Goal: Transaction & Acquisition: Purchase product/service

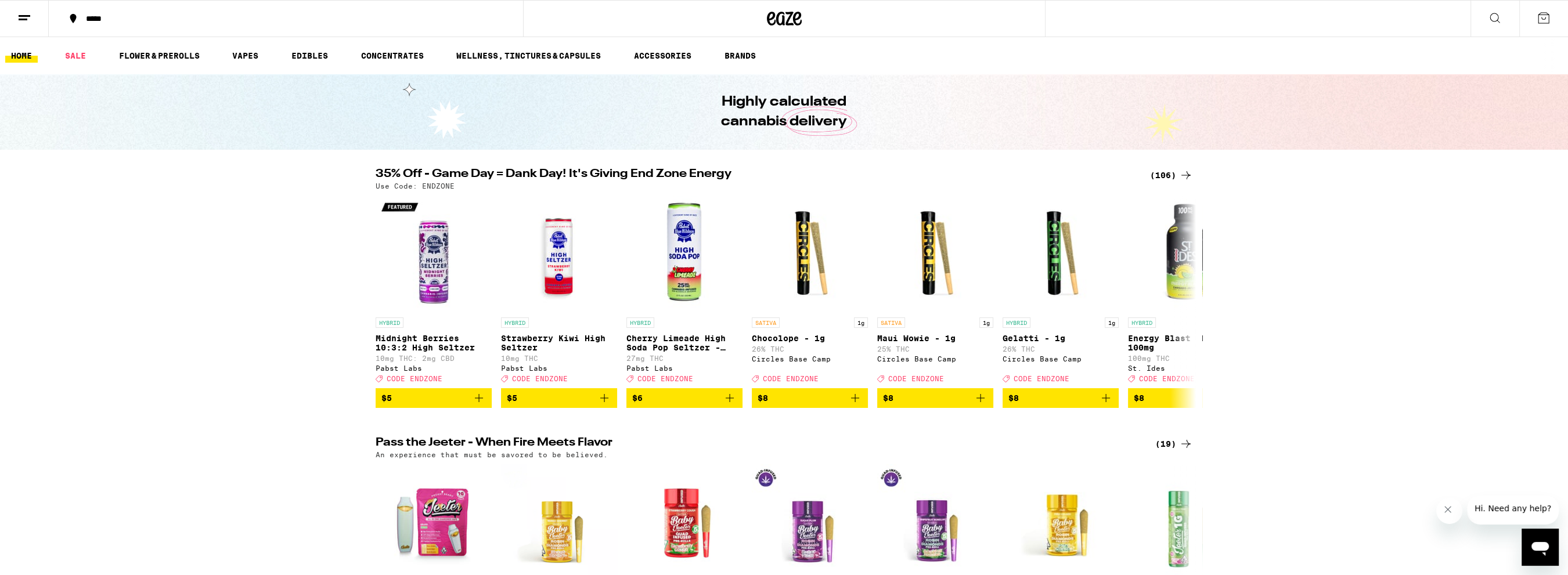
click at [1167, 176] on div "(106)" at bounding box center [1172, 175] width 43 height 14
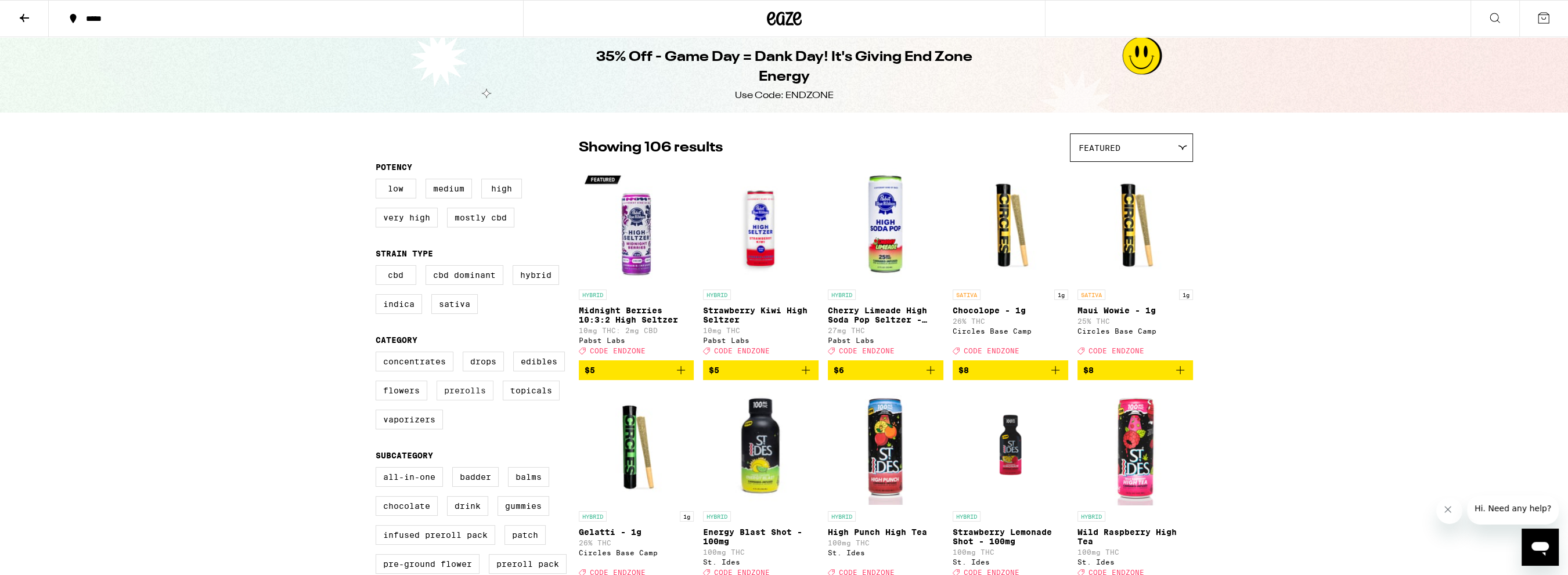
click at [469, 397] on label "Prerolls" at bounding box center [465, 391] width 57 height 20
click at [378, 353] on input "Prerolls" at bounding box center [378, 353] width 1 height 1
checkbox input "true"
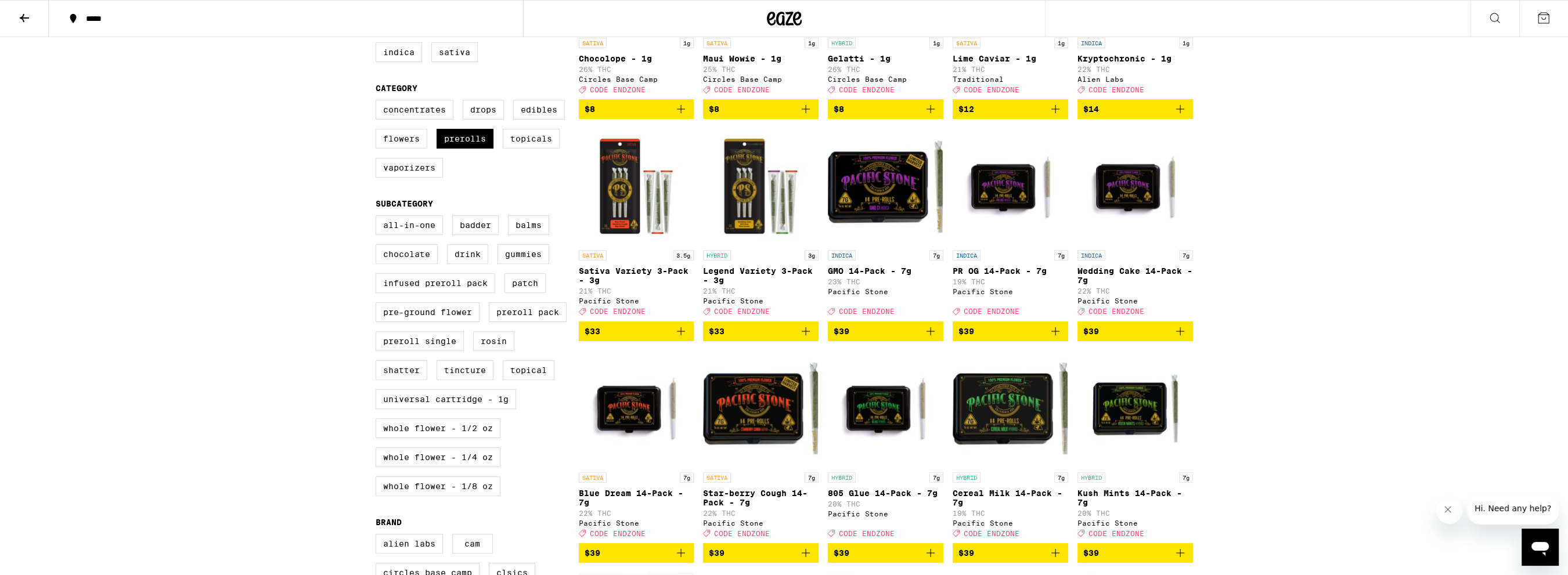
scroll to position [232, 0]
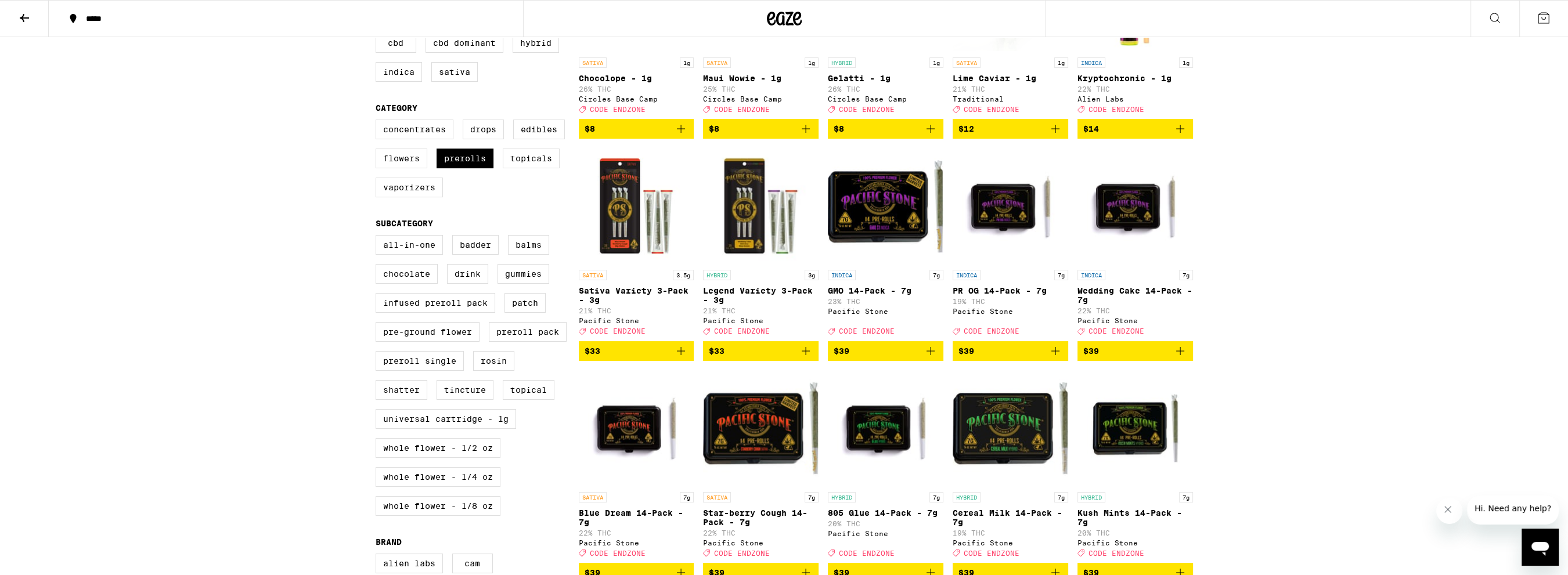
click at [1009, 296] on p "PR OG 14-Pack - 7g" at bounding box center [1010, 291] width 116 height 9
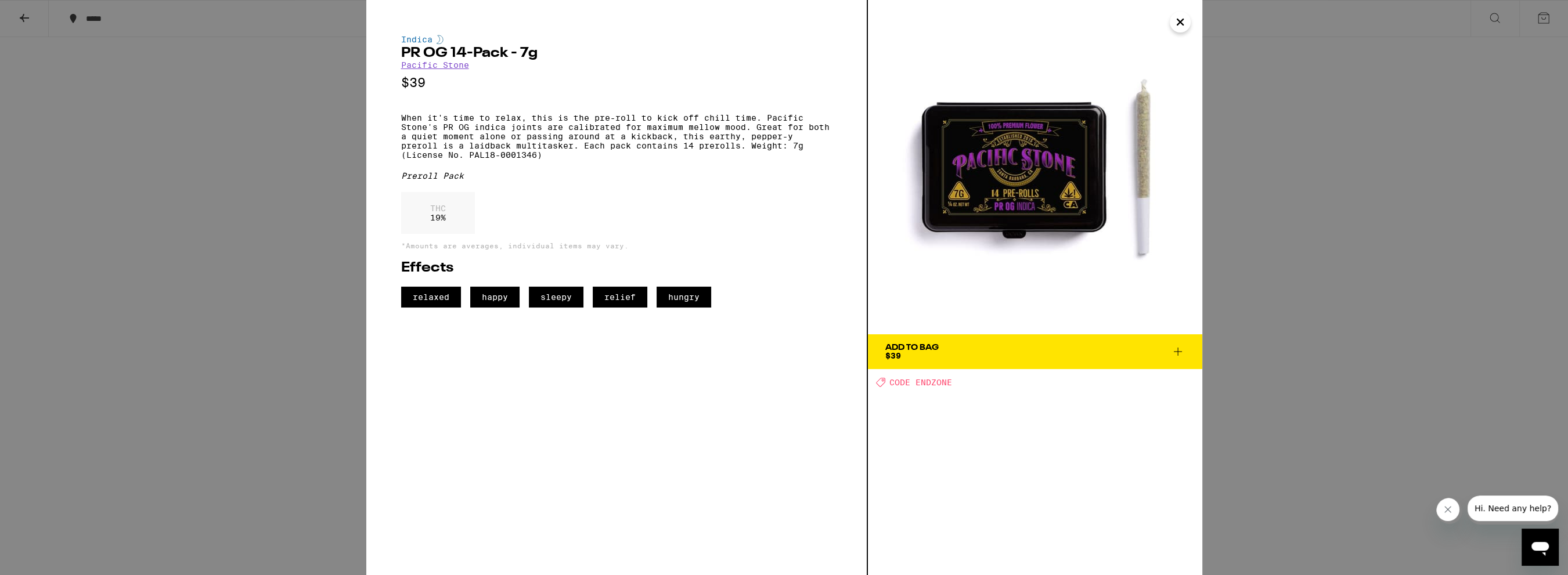
click at [1175, 353] on icon at bounding box center [1178, 351] width 14 height 14
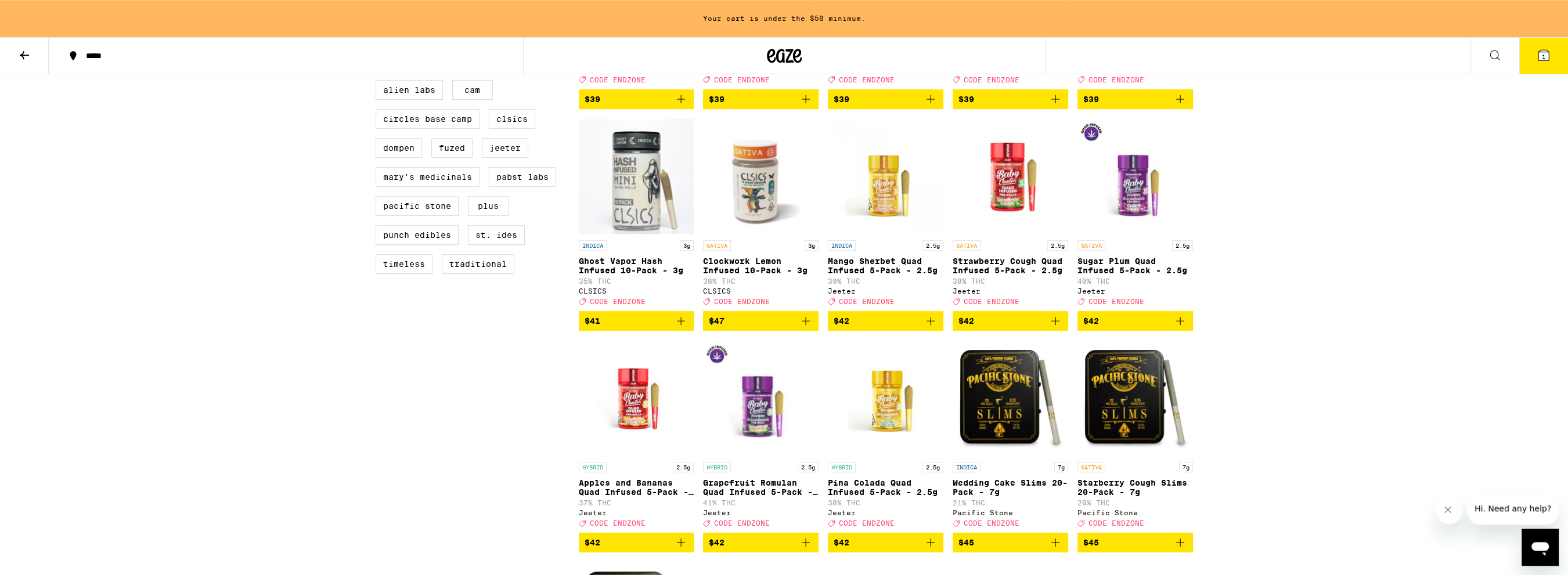
scroll to position [733, 0]
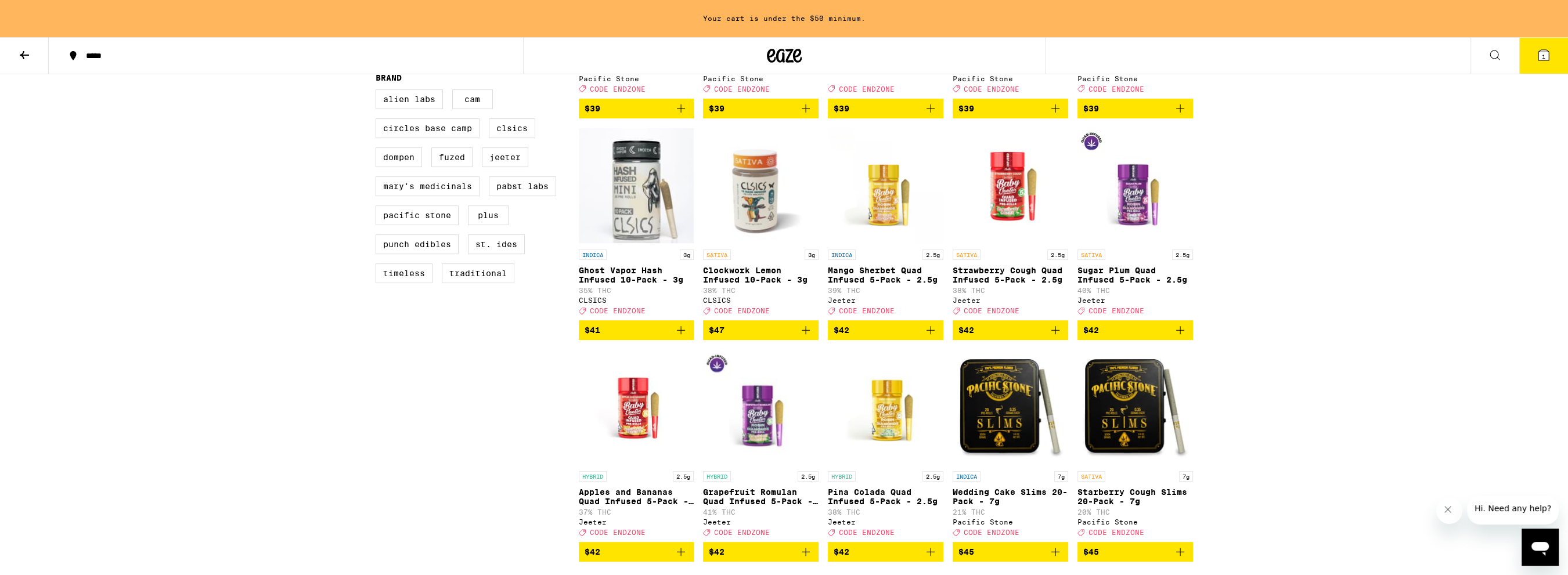
click at [600, 284] on p "Ghost Vapor Hash Infused 10-Pack - 3g" at bounding box center [636, 275] width 116 height 19
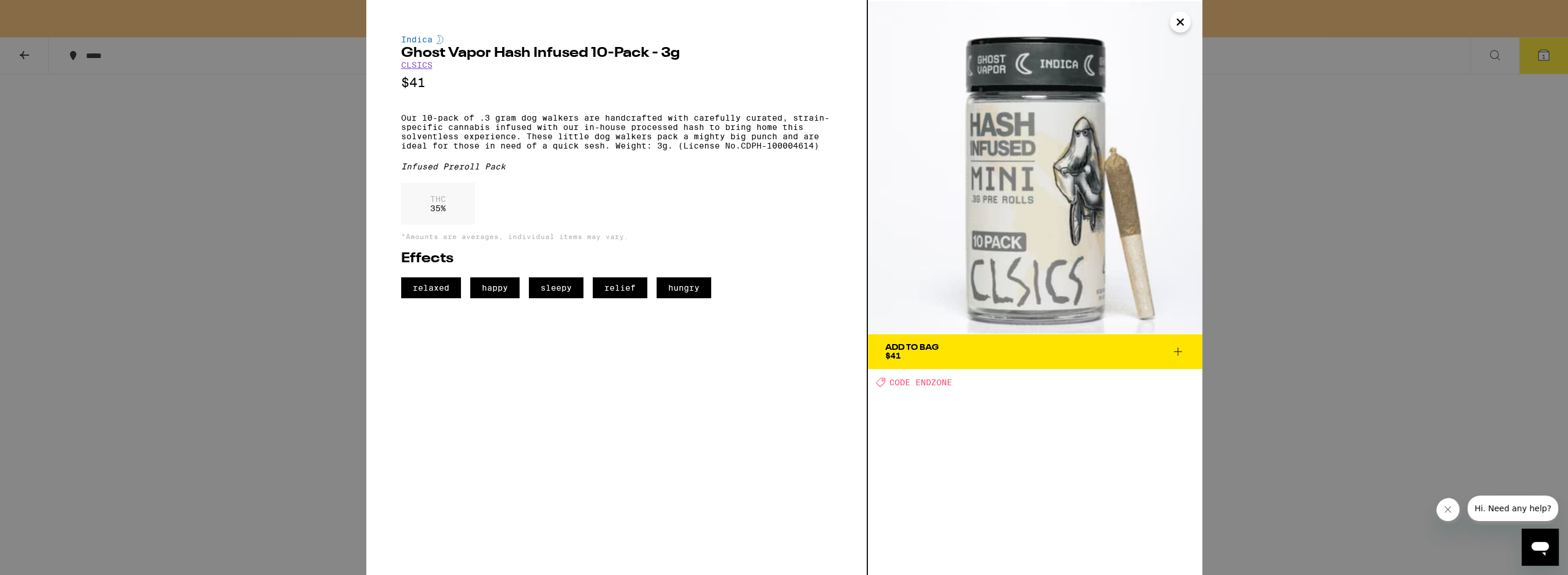
click at [1179, 349] on icon at bounding box center [1178, 351] width 14 height 14
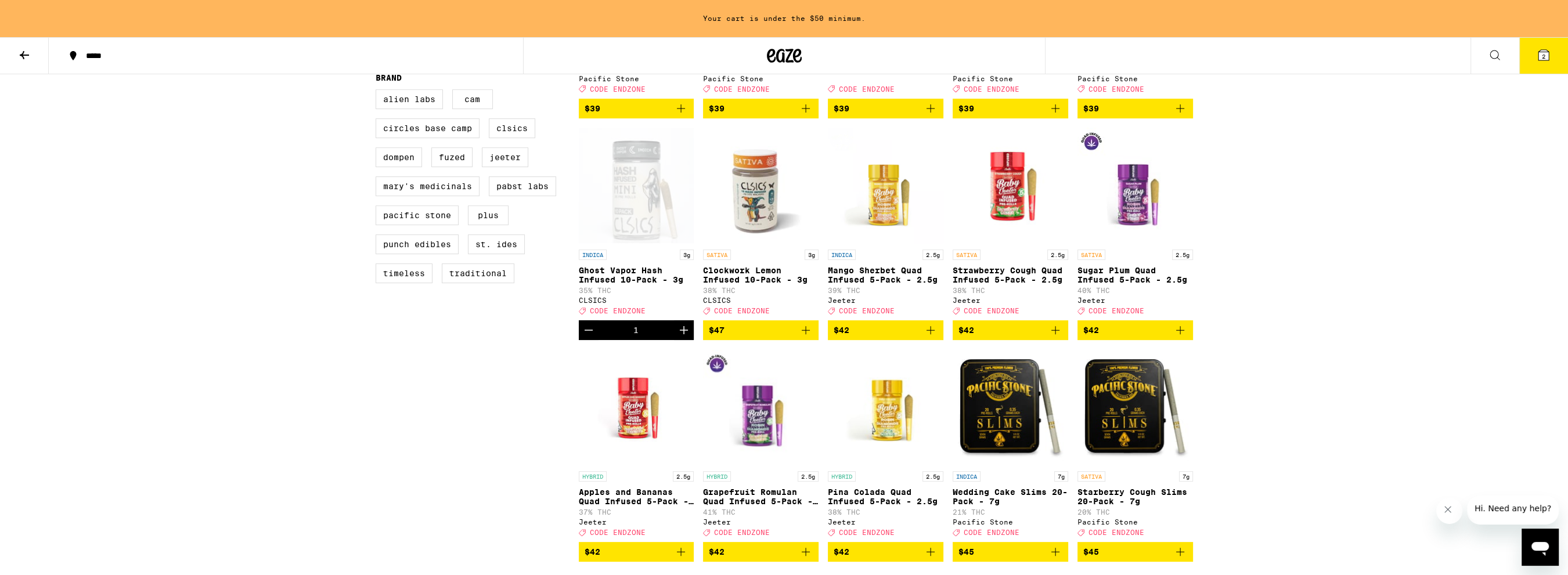
scroll to position [696, 0]
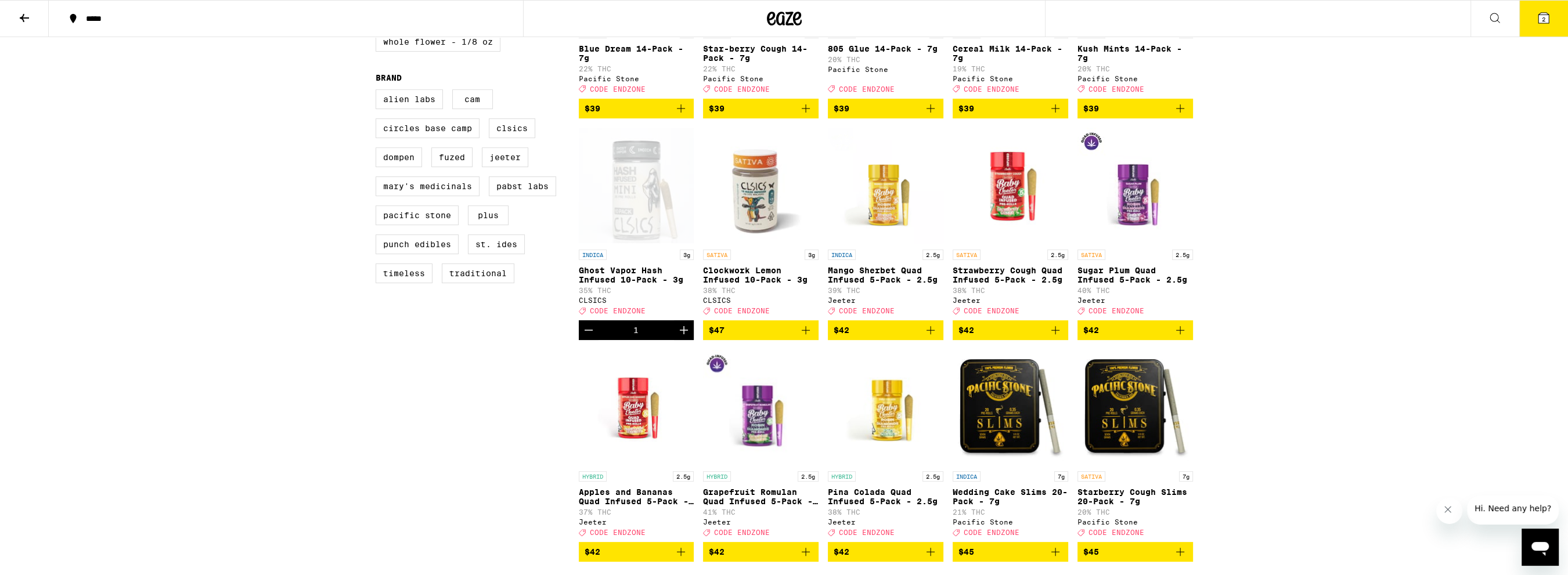
click at [1545, 16] on span "2" at bounding box center [1543, 19] width 4 height 7
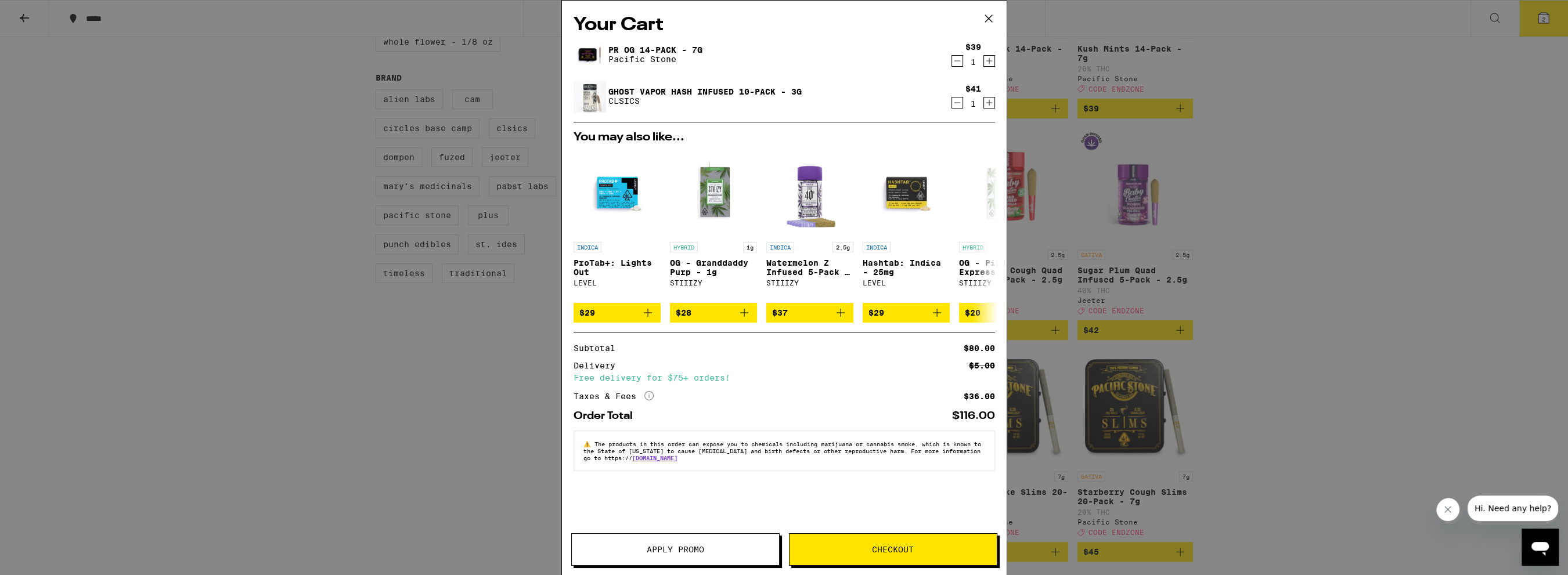
click at [657, 547] on span "Apply Promo" at bounding box center [675, 550] width 57 height 8
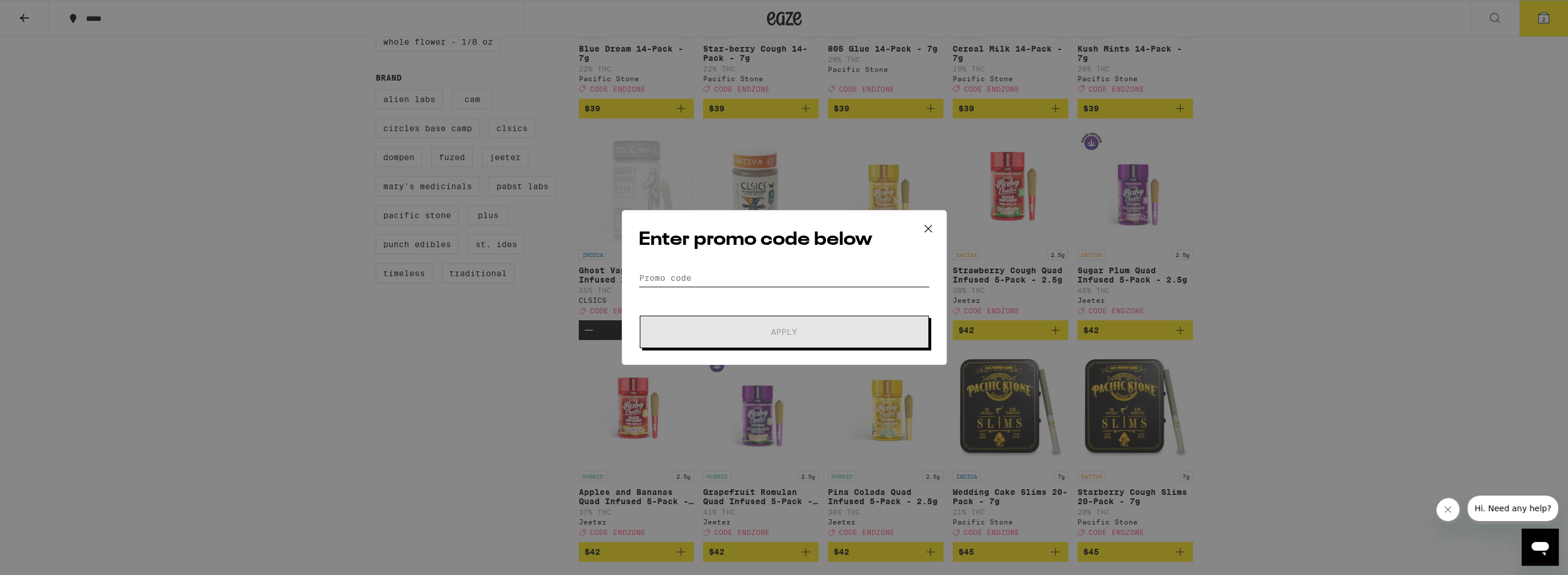
click at [739, 270] on input "Promo Code" at bounding box center [784, 278] width 291 height 18
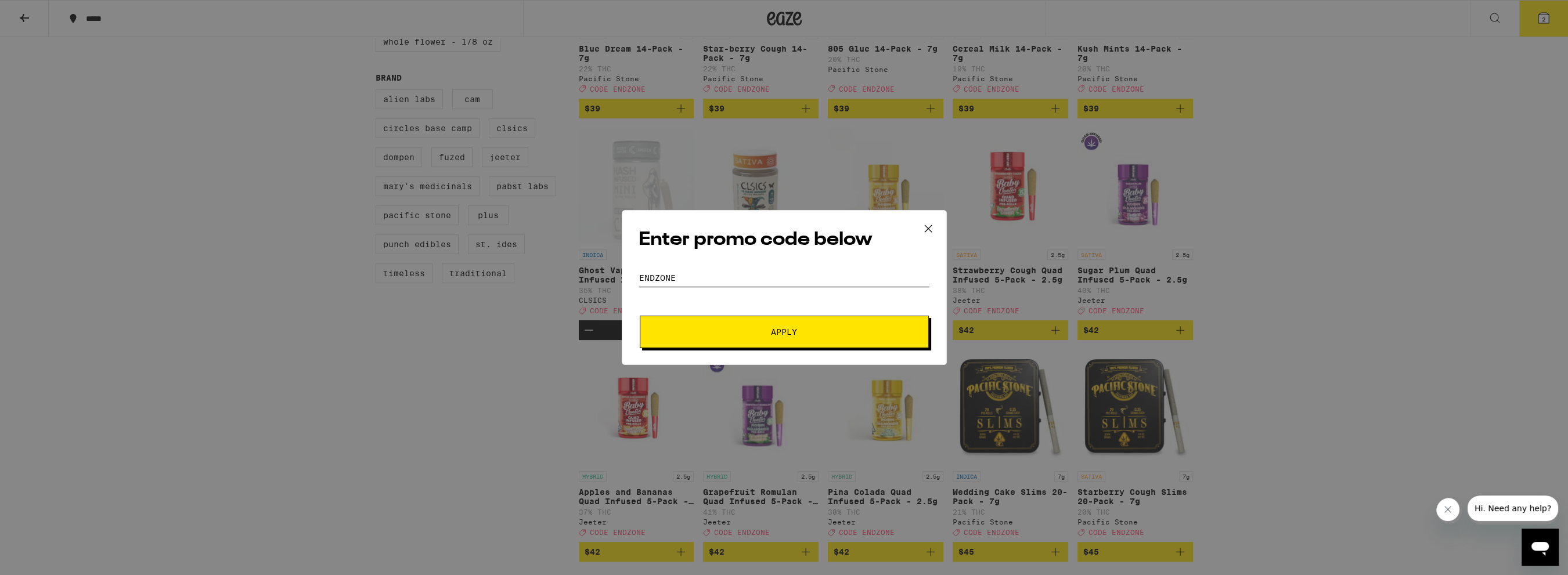
type input "endzone"
click at [640, 316] on button "Apply" at bounding box center [784, 332] width 289 height 32
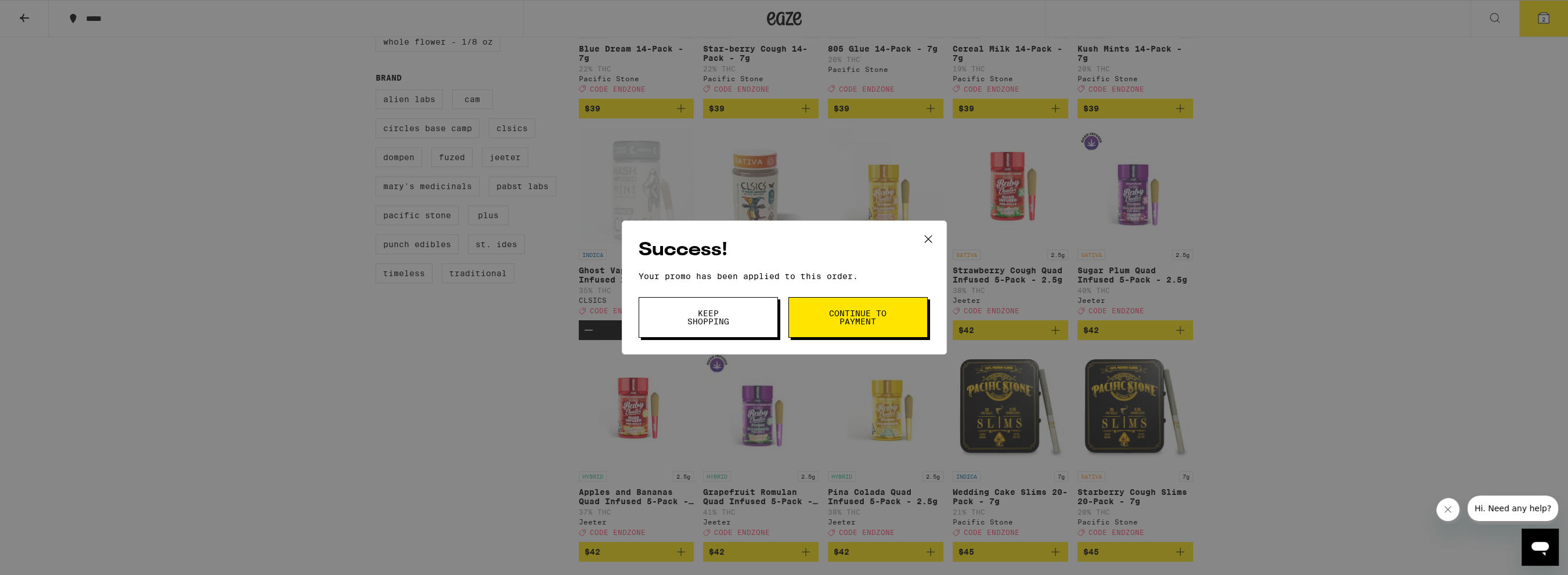
click at [851, 312] on span "Continue to payment" at bounding box center [858, 317] width 59 height 16
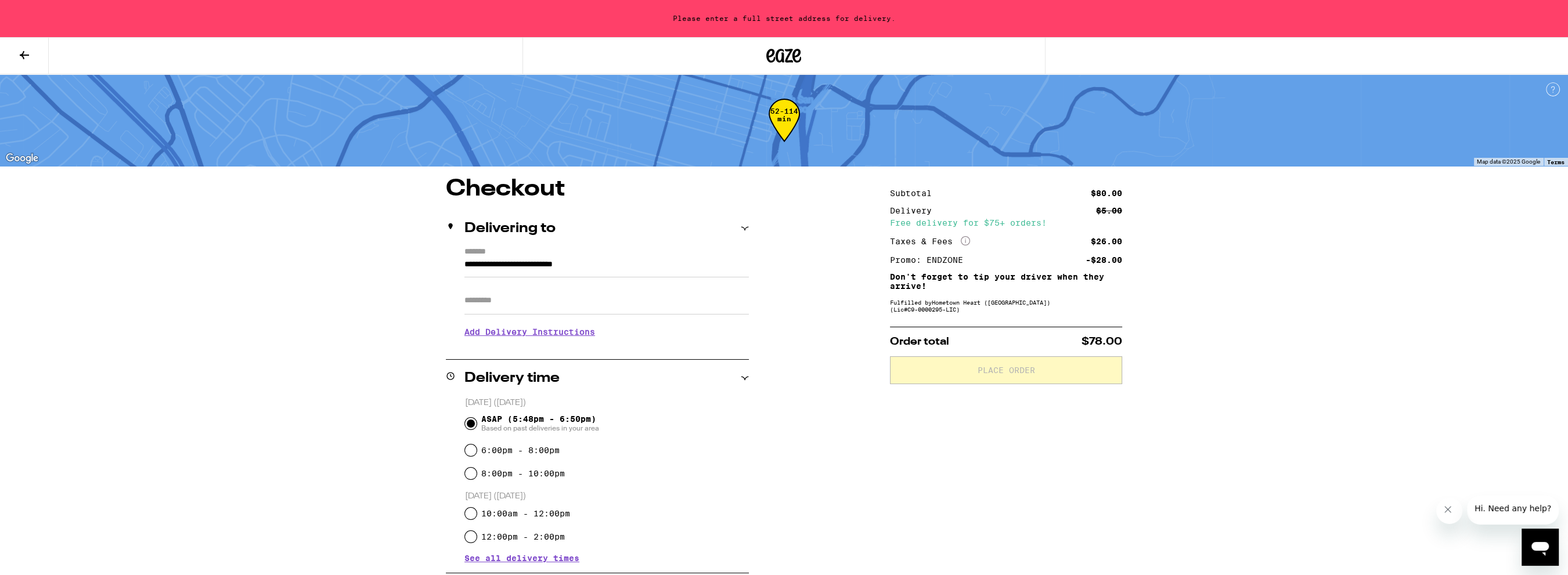
click at [642, 265] on input "**********" at bounding box center [606, 268] width 284 height 20
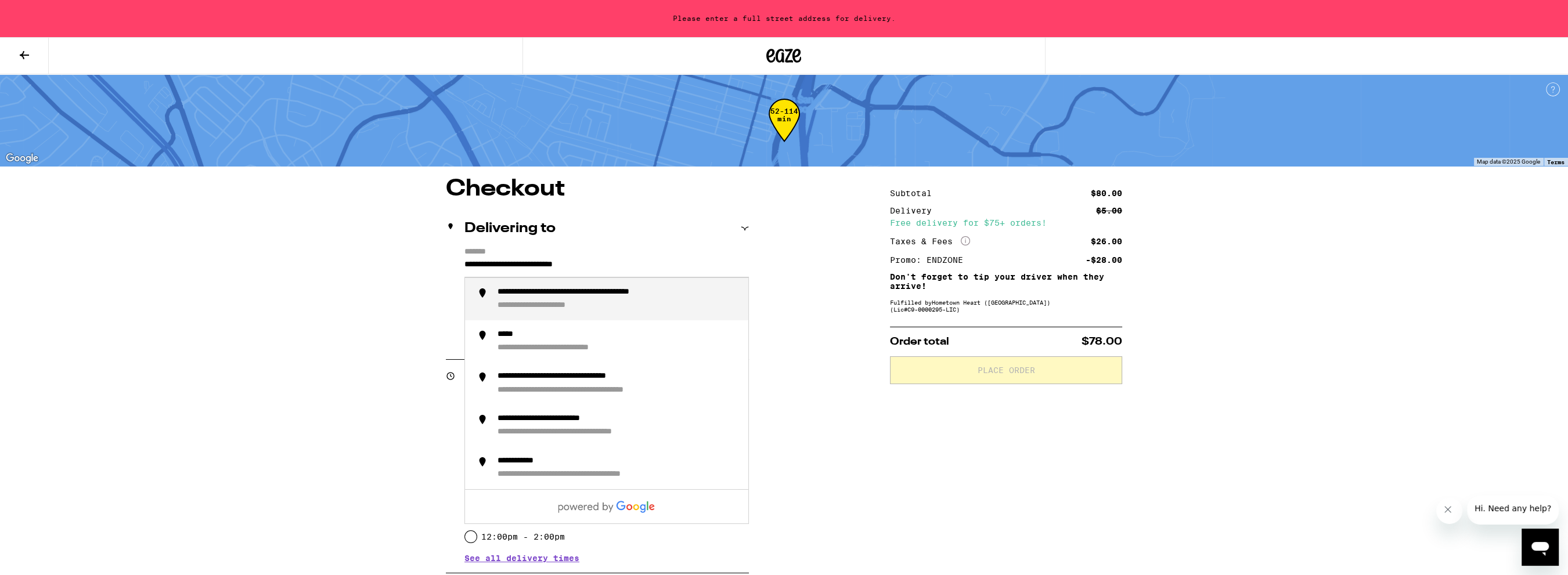
drag, startPoint x: 642, startPoint y: 265, endPoint x: 389, endPoint y: 268, distance: 253.0
click at [464, 268] on input "**********" at bounding box center [606, 268] width 284 height 20
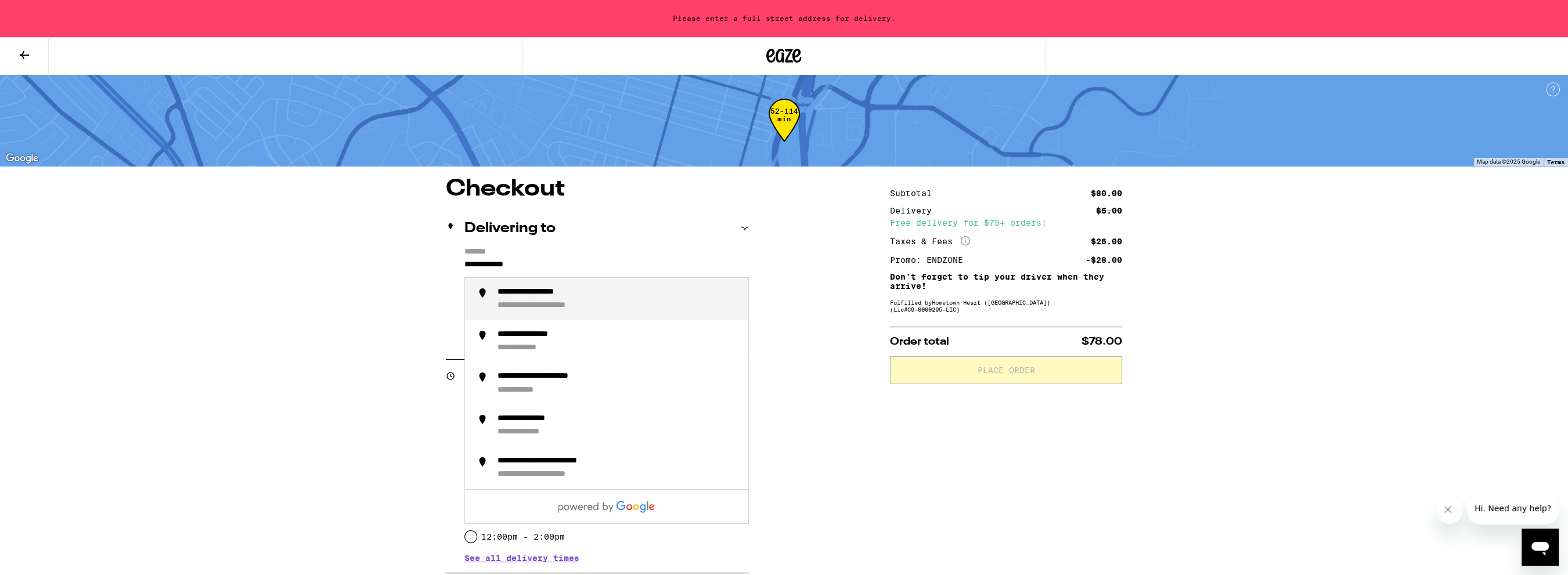
click at [517, 300] on div "**********" at bounding box center [618, 299] width 242 height 24
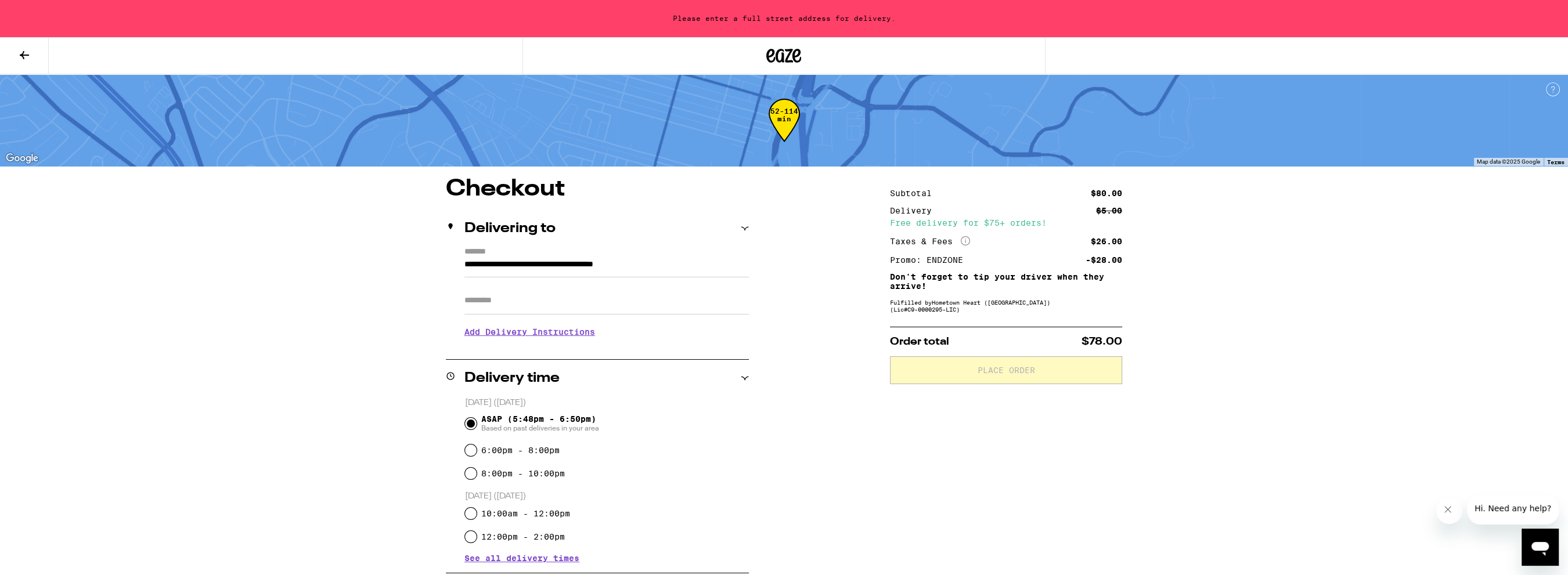
type input "**********"
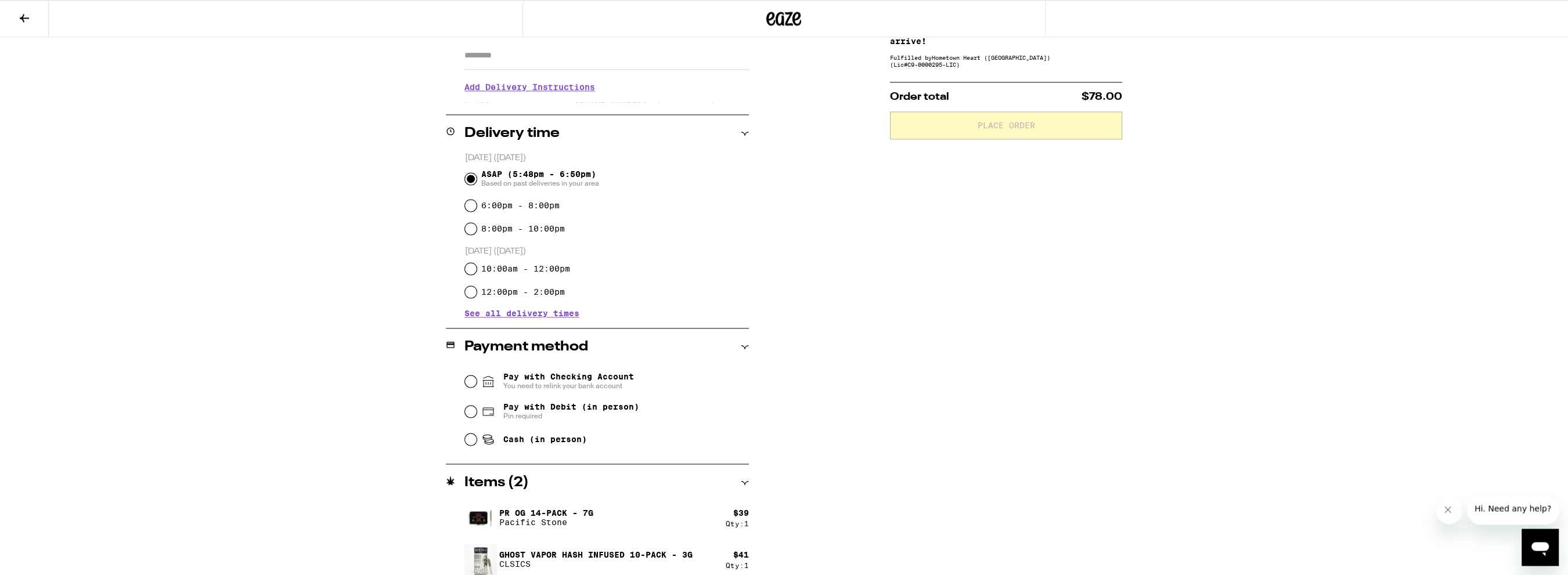
scroll to position [218, 0]
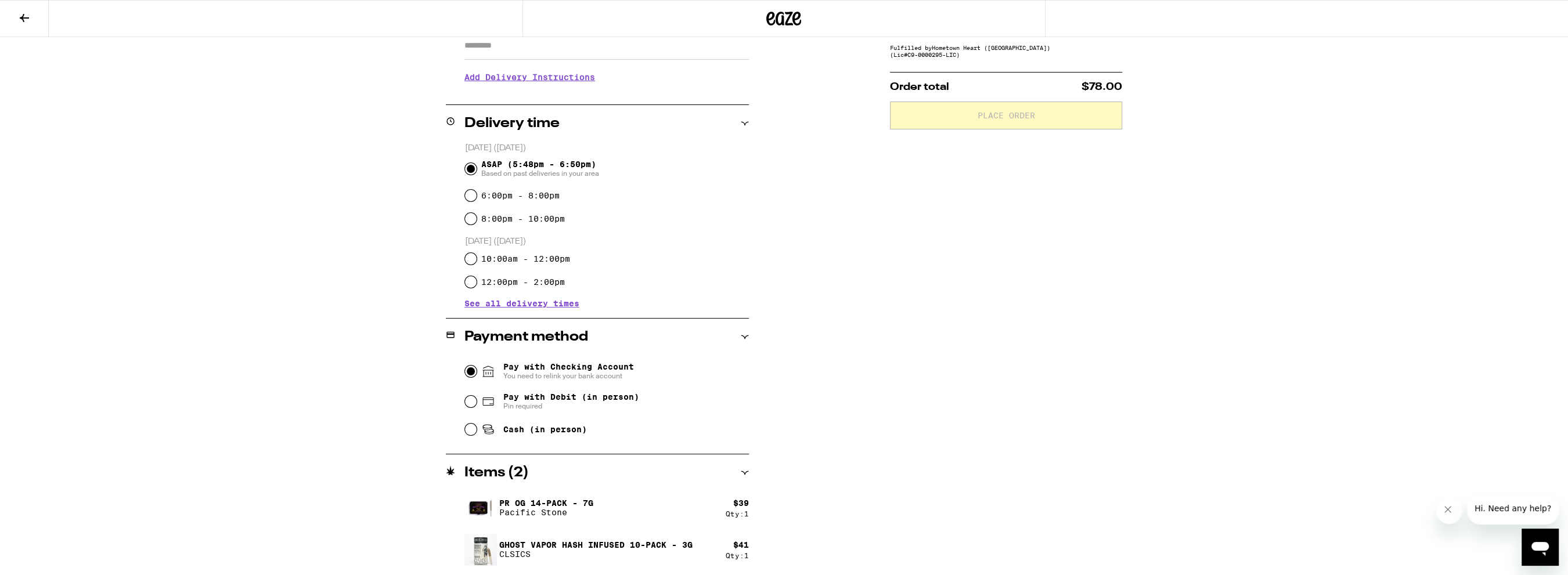
click at [474, 373] on input "Pay with Checking Account You need to relink your bank account" at bounding box center [470, 371] width 12 height 12
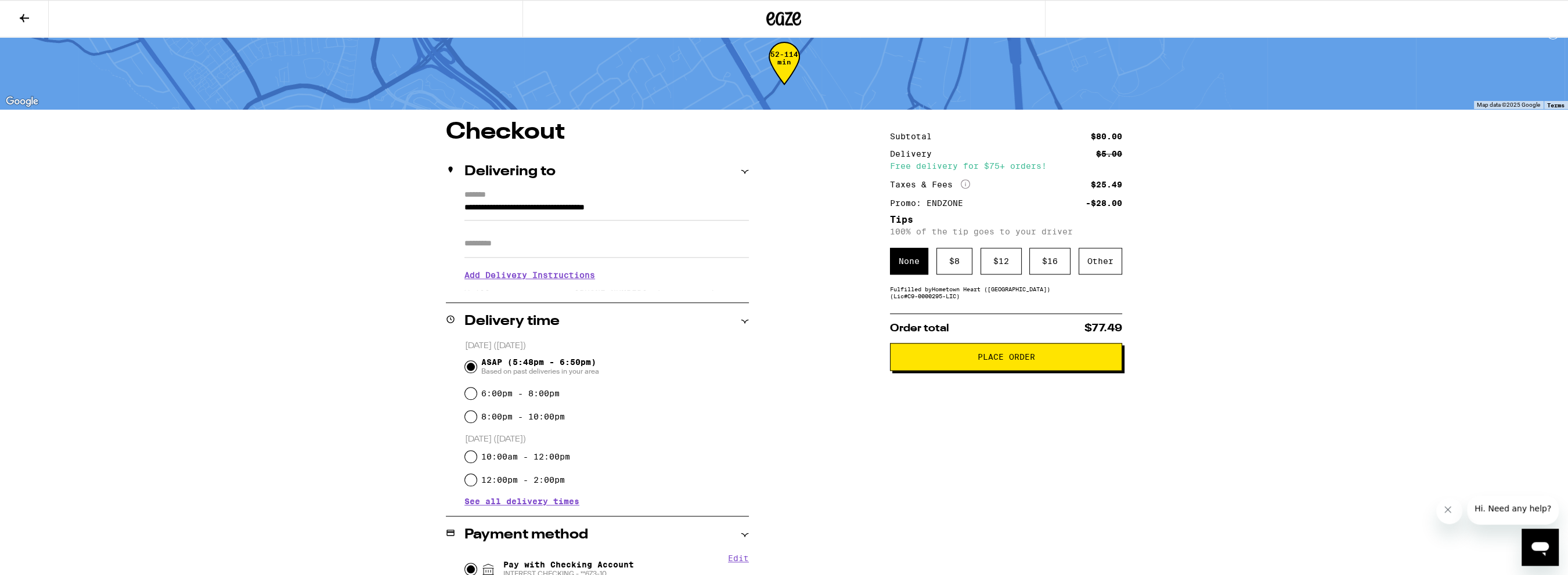
scroll to position [0, 0]
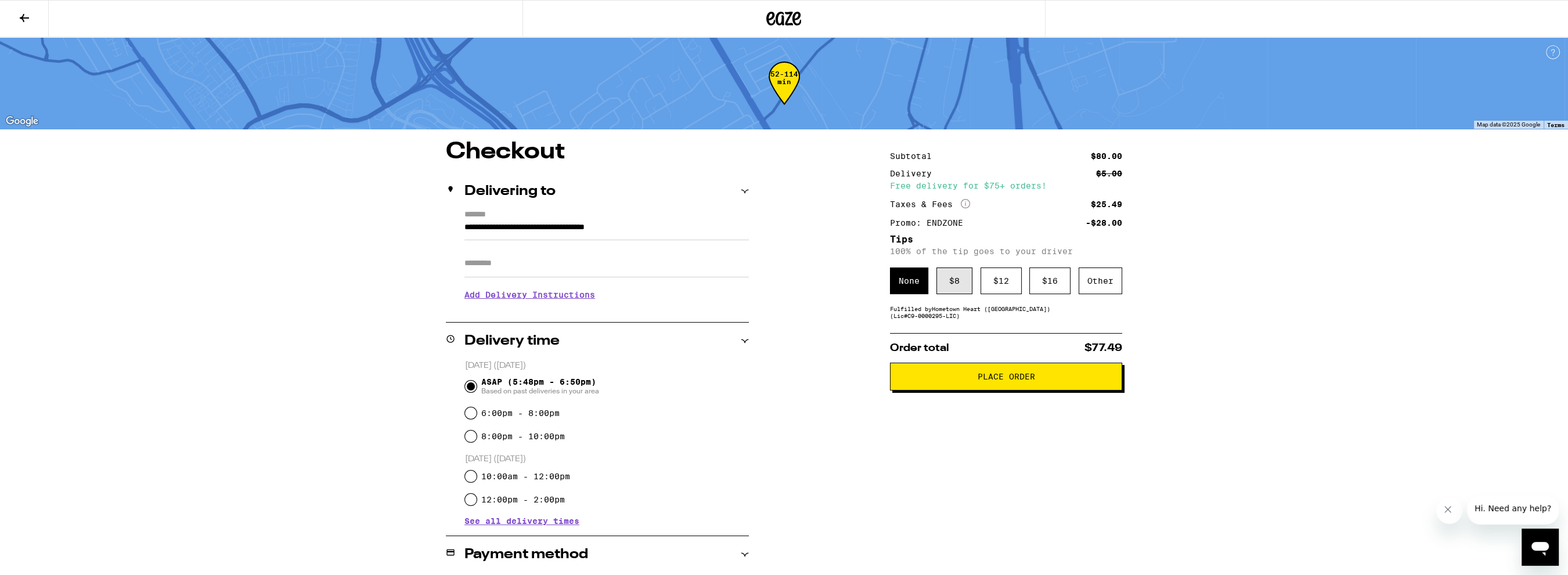
click at [959, 286] on div "$ 8" at bounding box center [954, 280] width 36 height 27
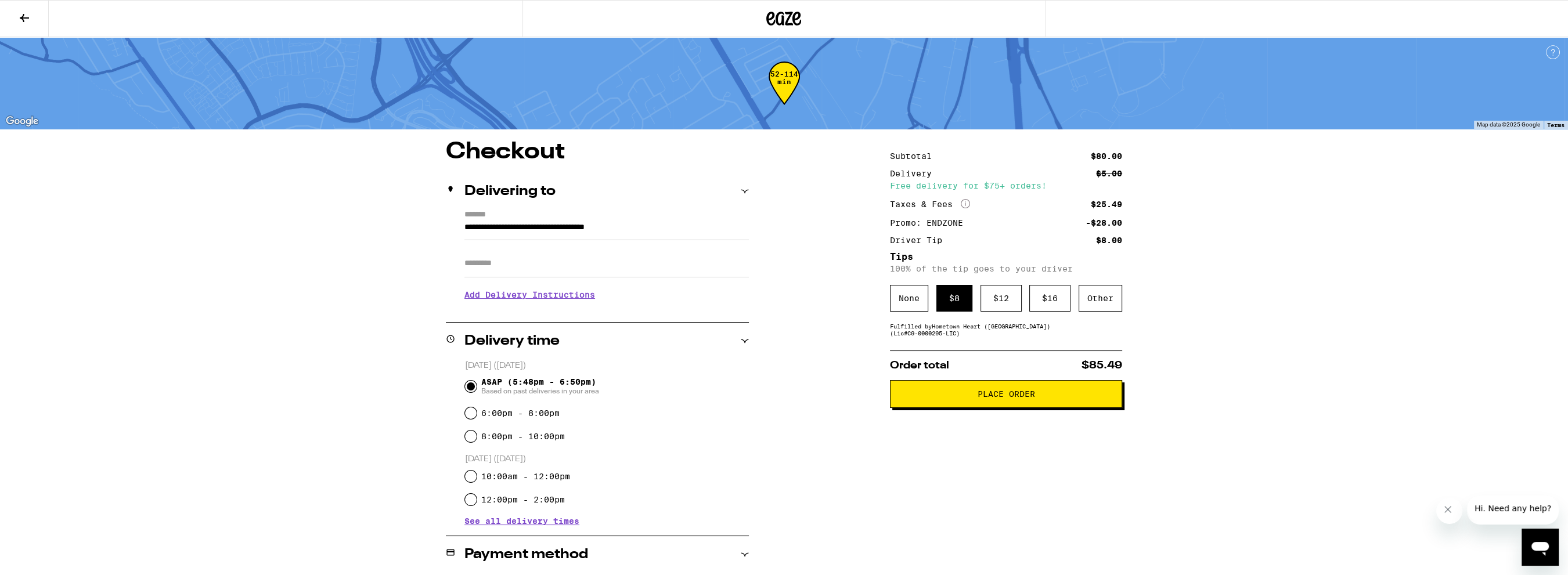
click at [1452, 509] on icon "Close message from company" at bounding box center [1448, 509] width 9 height 9
click at [791, 83] on div "52-114 min" at bounding box center [784, 92] width 32 height 43
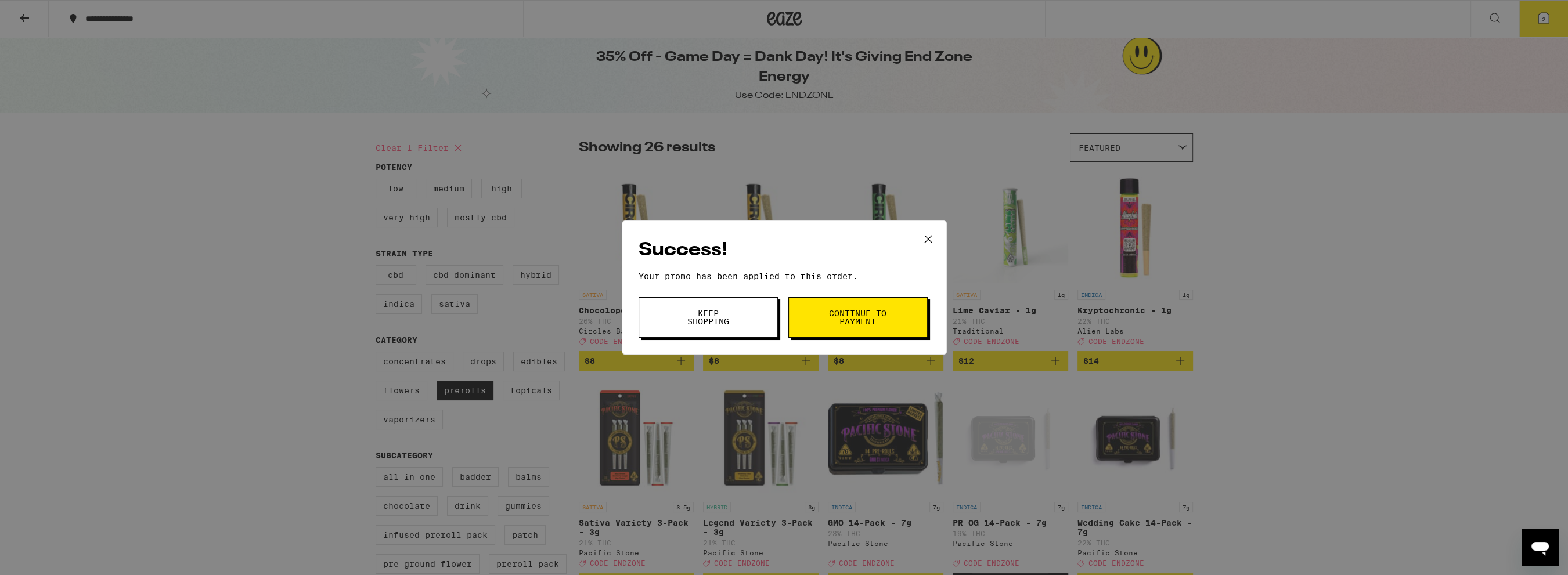
click at [727, 309] on button "Keep Shopping" at bounding box center [708, 317] width 139 height 41
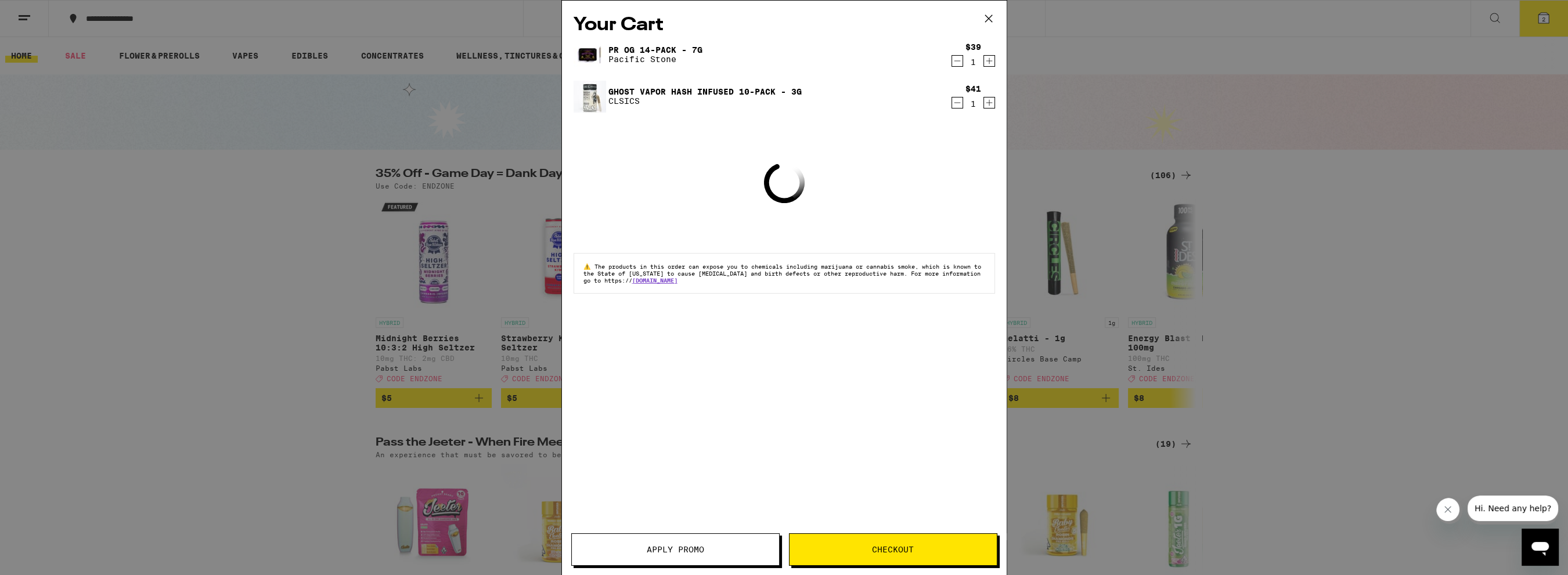
click at [694, 539] on button "Apply Promo" at bounding box center [676, 550] width 209 height 32
click at [679, 543] on button "Apply Promo" at bounding box center [676, 550] width 209 height 32
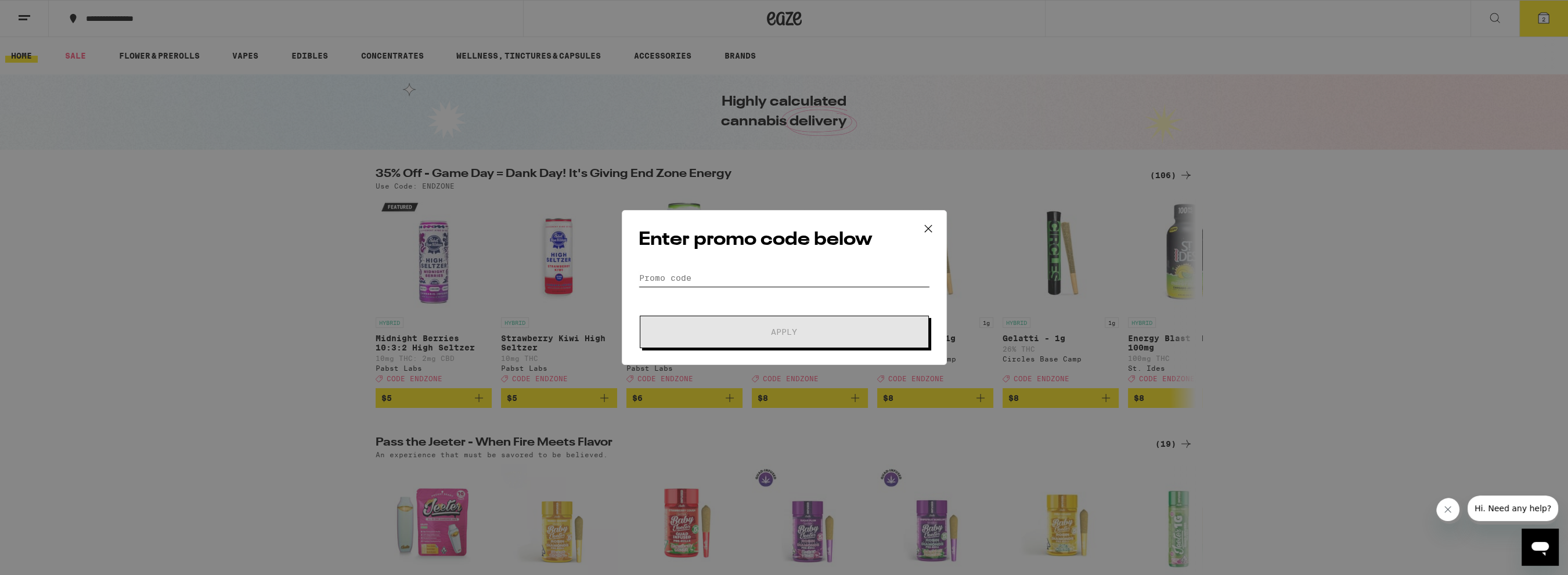
click at [795, 272] on input "Promo Code" at bounding box center [784, 278] width 291 height 18
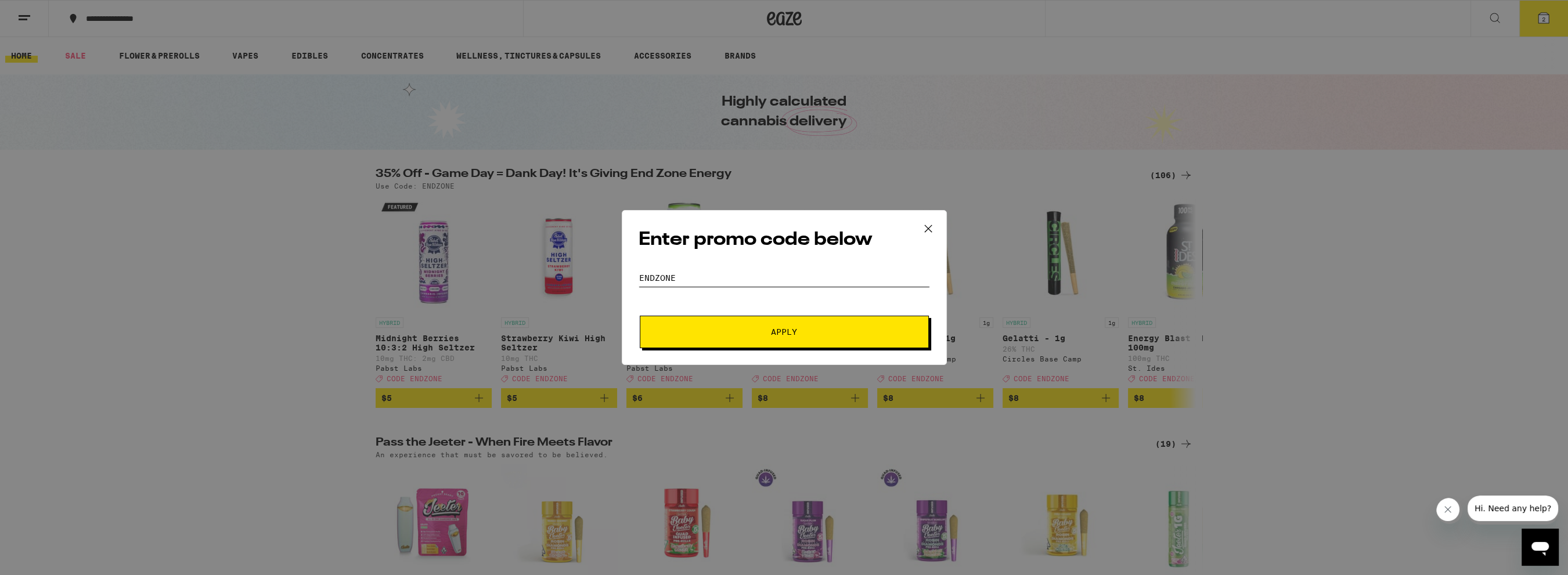
type input "endzone"
click at [640, 316] on button "Apply" at bounding box center [784, 332] width 289 height 32
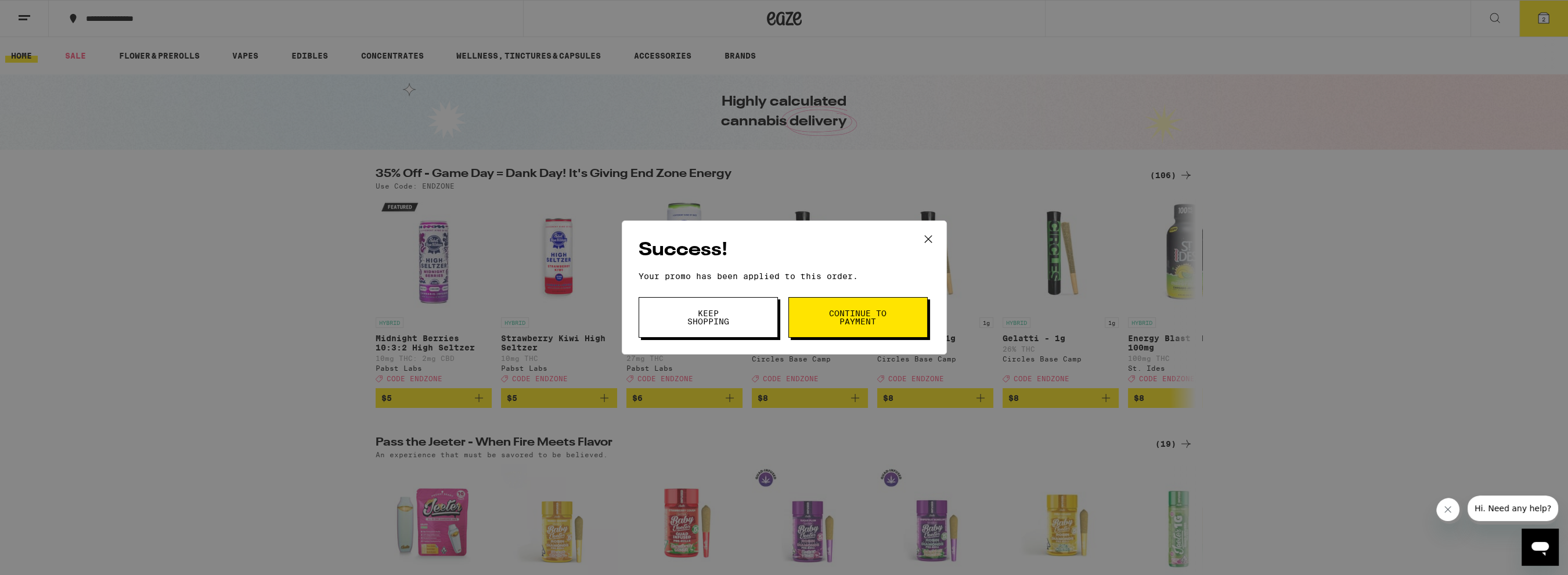
click at [864, 306] on button "Continue to payment" at bounding box center [858, 317] width 139 height 41
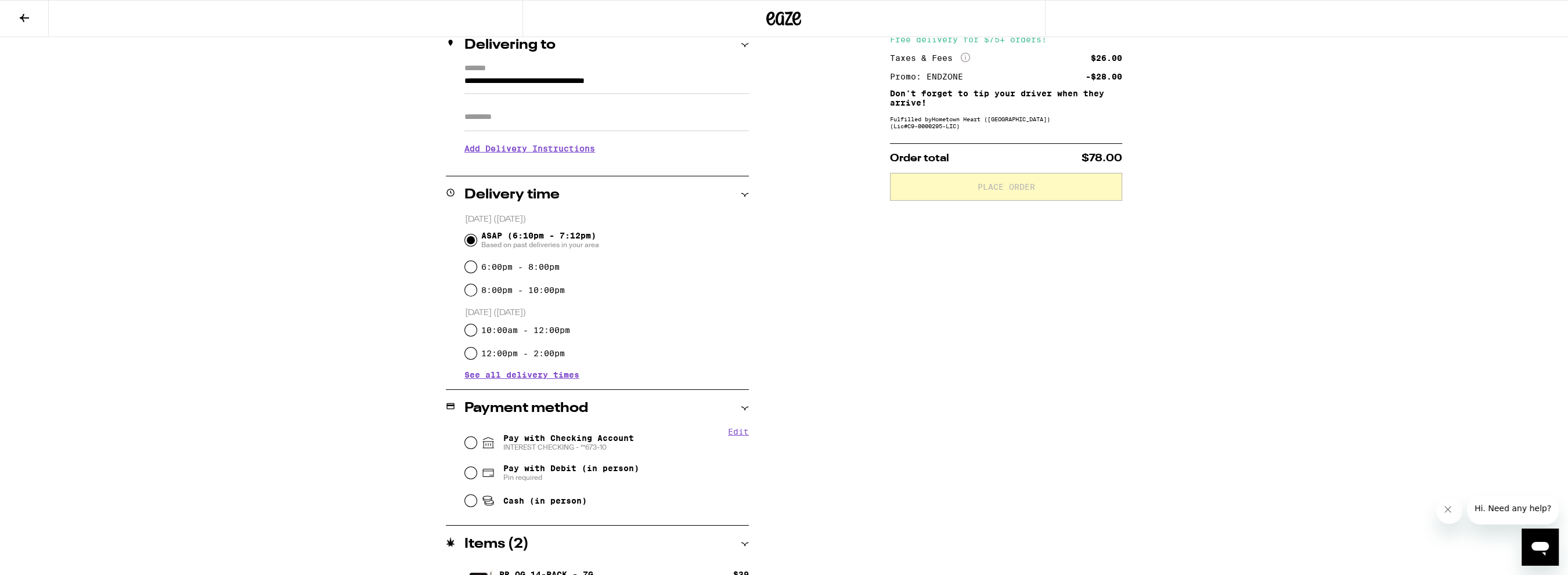
scroll to position [218, 0]
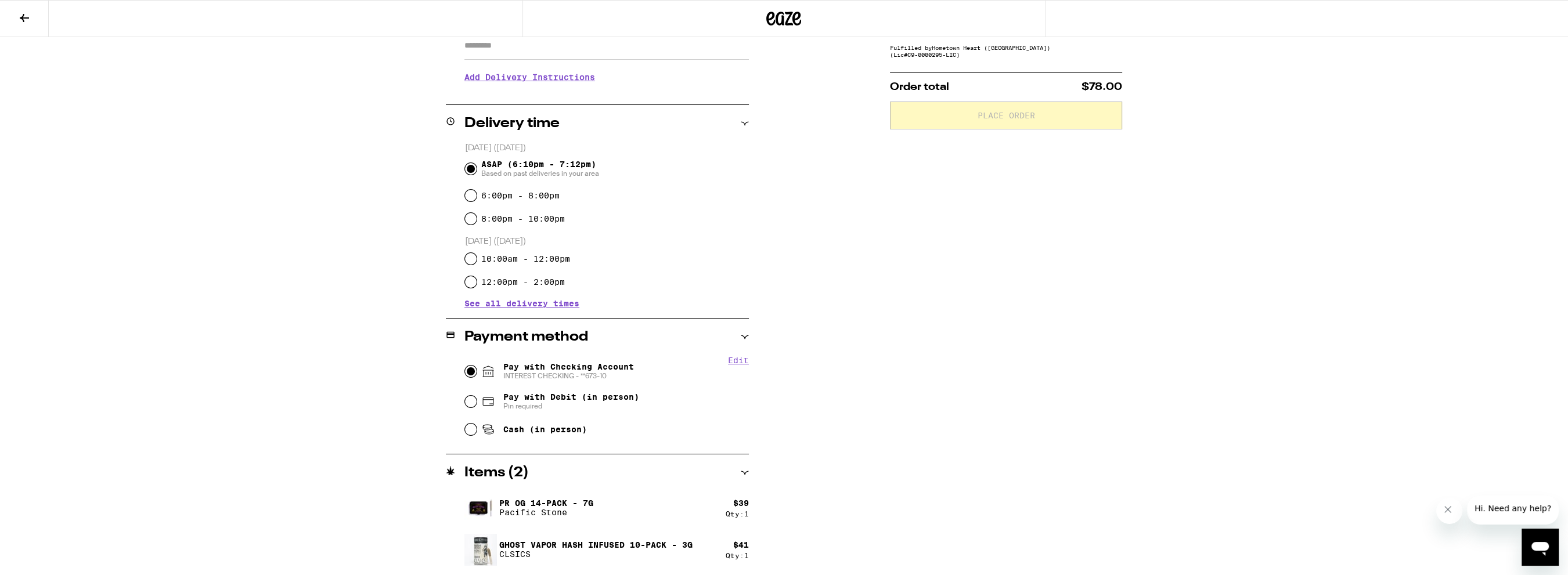
click at [469, 371] on input "Pay with Checking Account INTEREST CHECKING - **673-10" at bounding box center [470, 371] width 12 height 12
radio input "true"
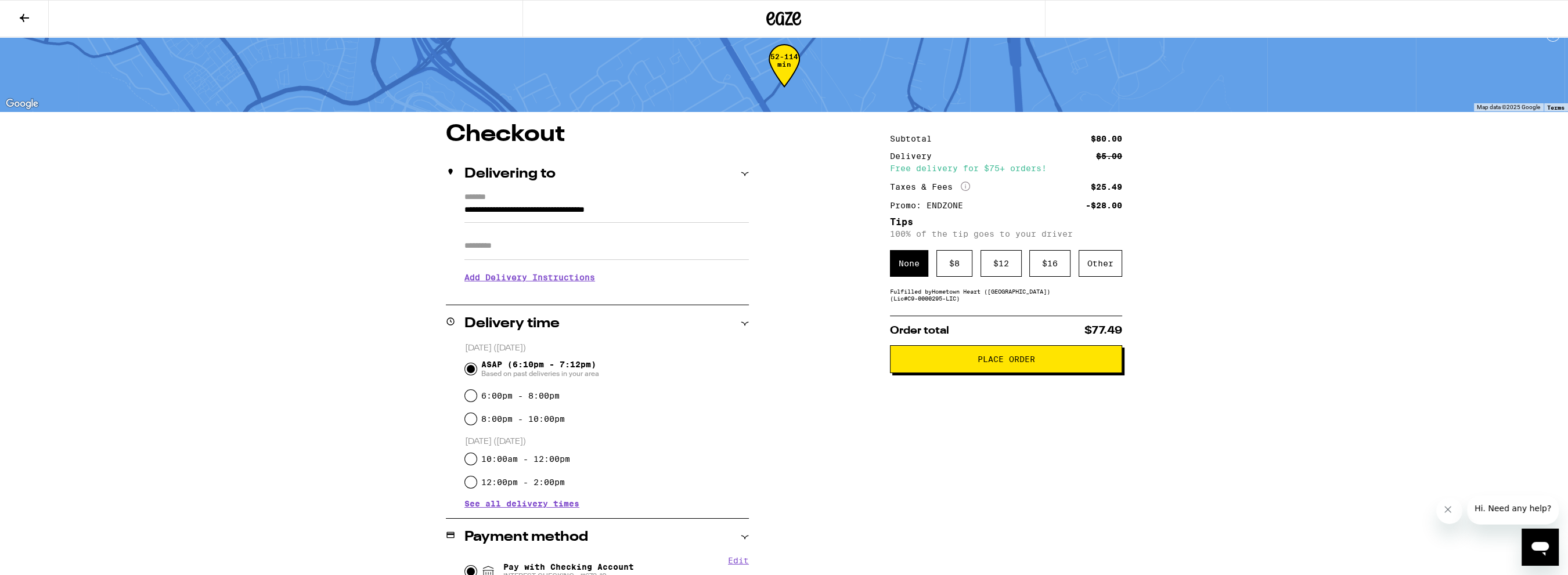
scroll to position [0, 0]
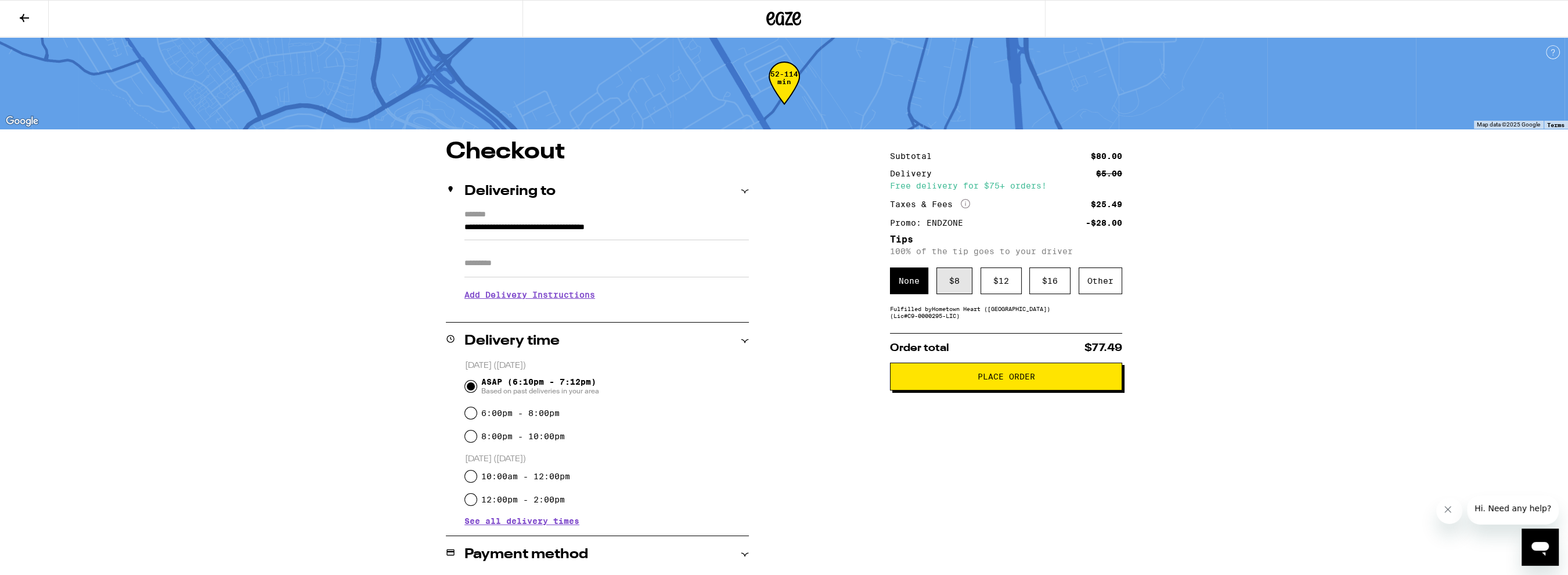
click at [958, 289] on div "$ 8" at bounding box center [954, 280] width 36 height 27
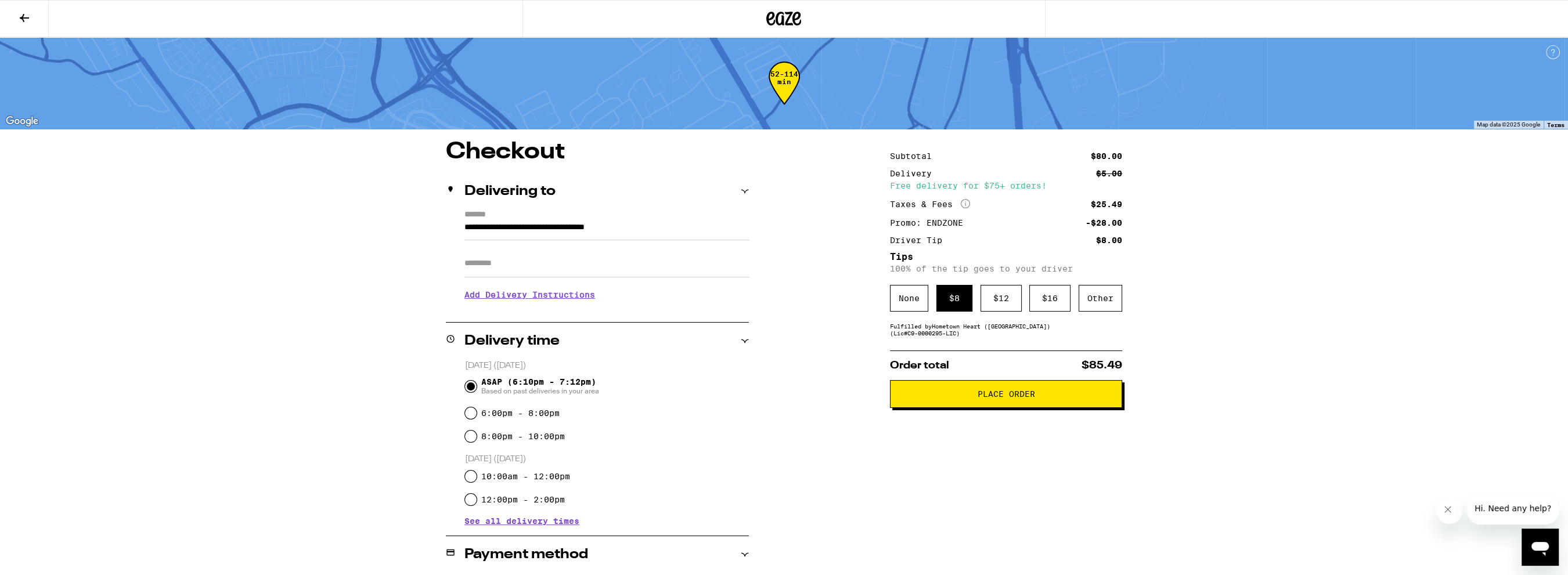
click at [1015, 403] on button "Place Order" at bounding box center [1006, 394] width 232 height 28
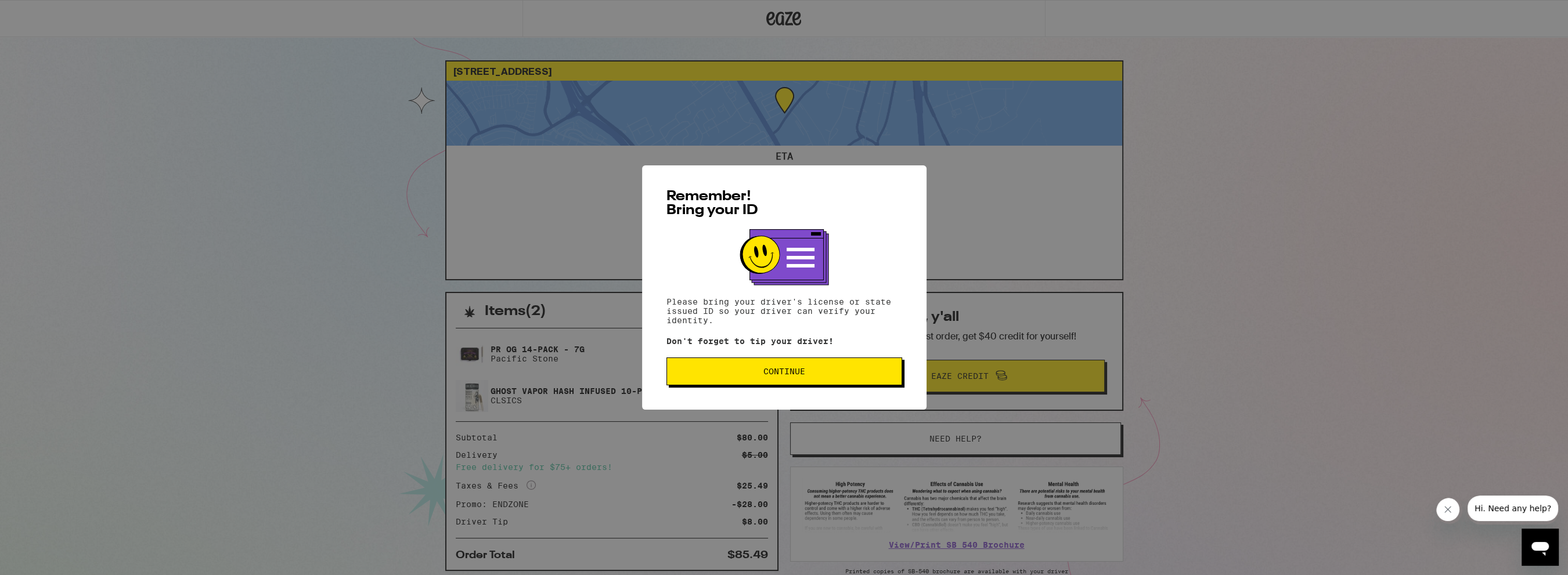
click at [803, 370] on span "Continue" at bounding box center [784, 371] width 42 height 8
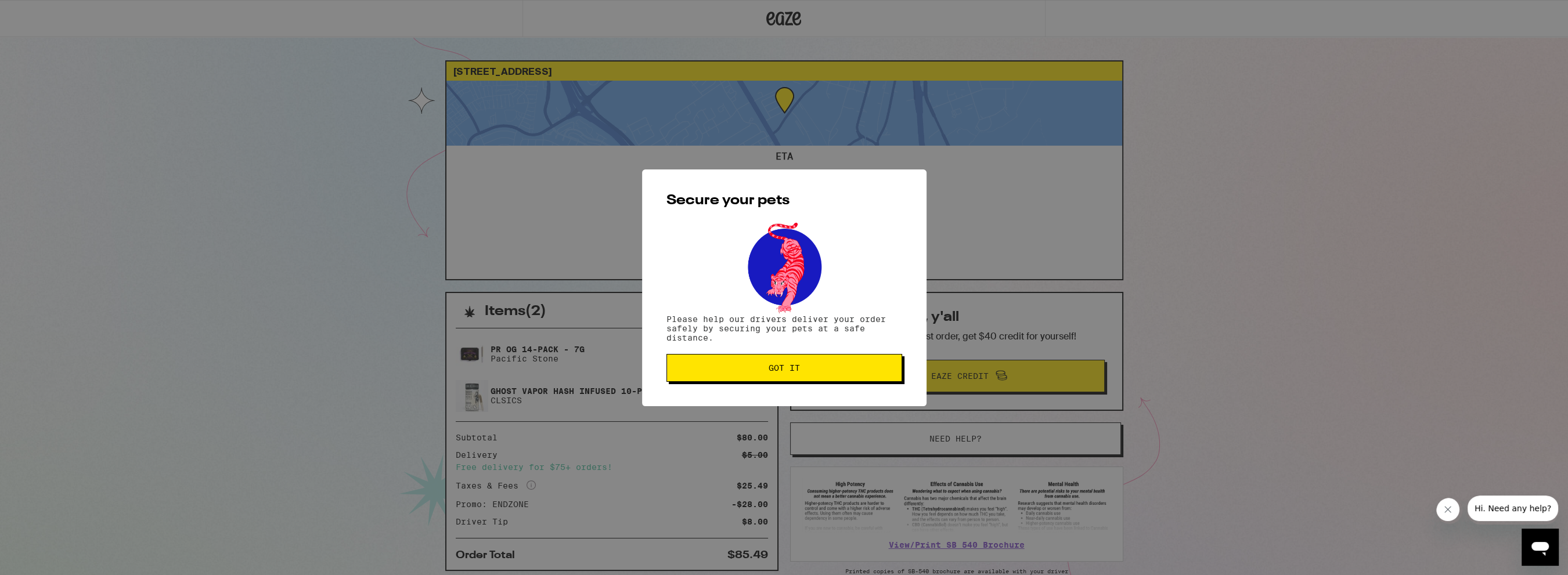
click at [803, 377] on button "Got it" at bounding box center [784, 367] width 236 height 28
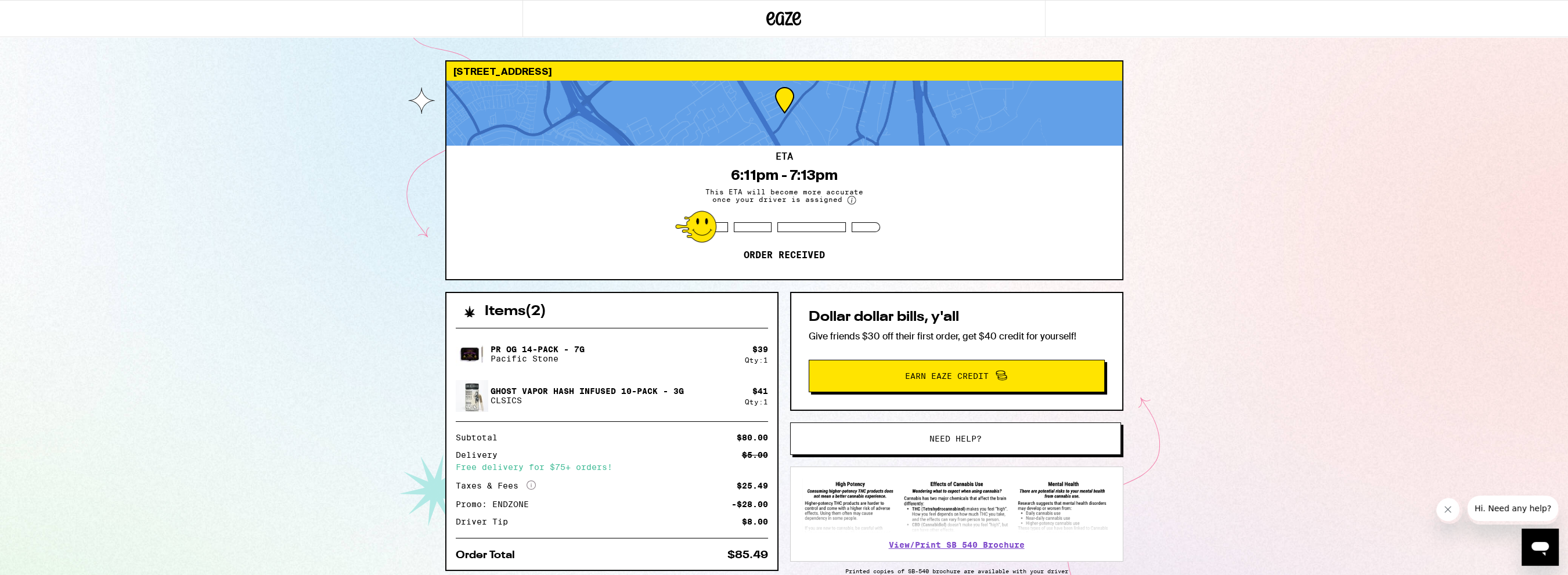
click at [759, 255] on p "Order received" at bounding box center [784, 255] width 81 height 12
click at [709, 237] on div at bounding box center [695, 226] width 41 height 32
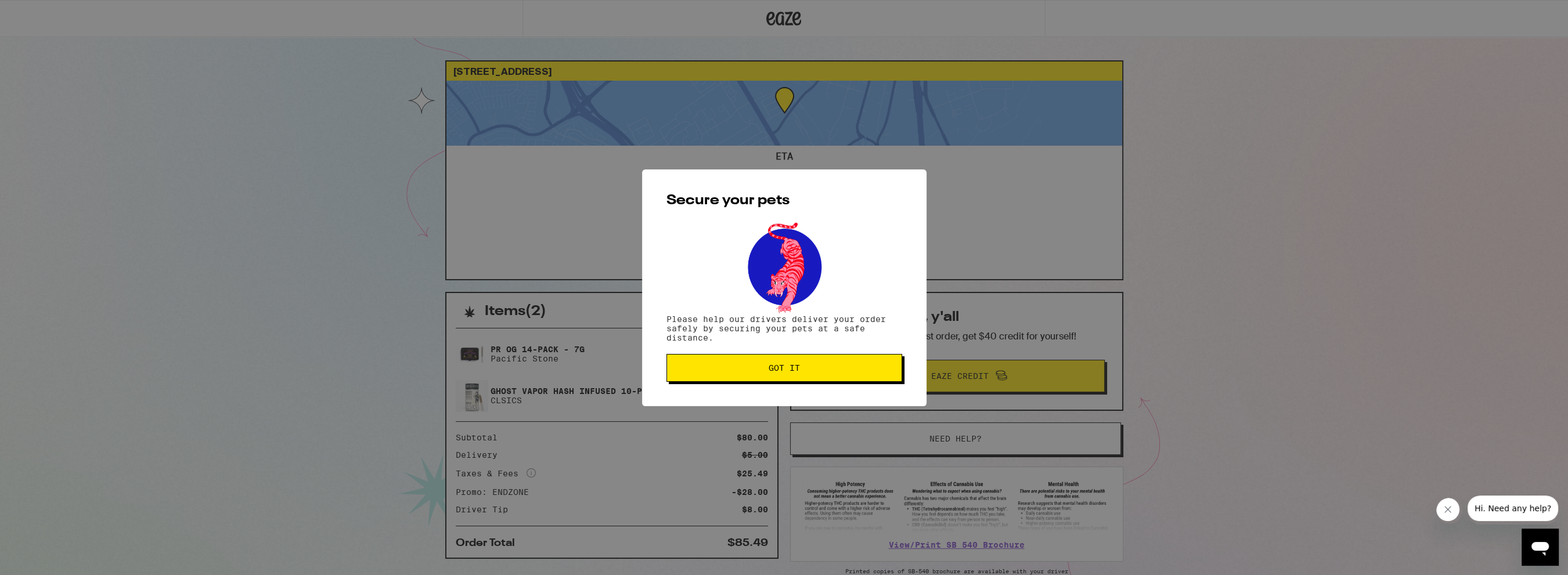
click at [772, 381] on button "Got it" at bounding box center [784, 367] width 236 height 28
